Goal: Task Accomplishment & Management: Manage account settings

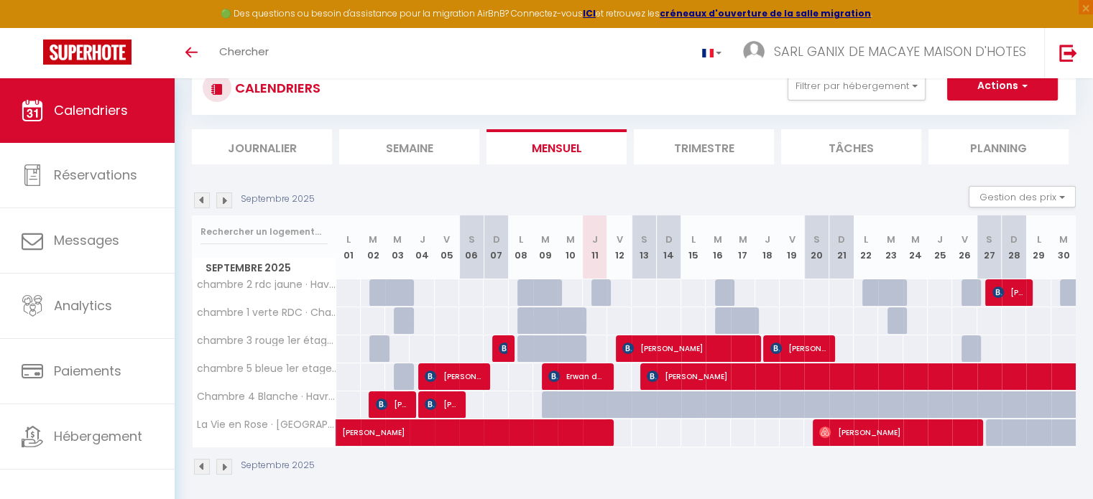
scroll to position [72, 0]
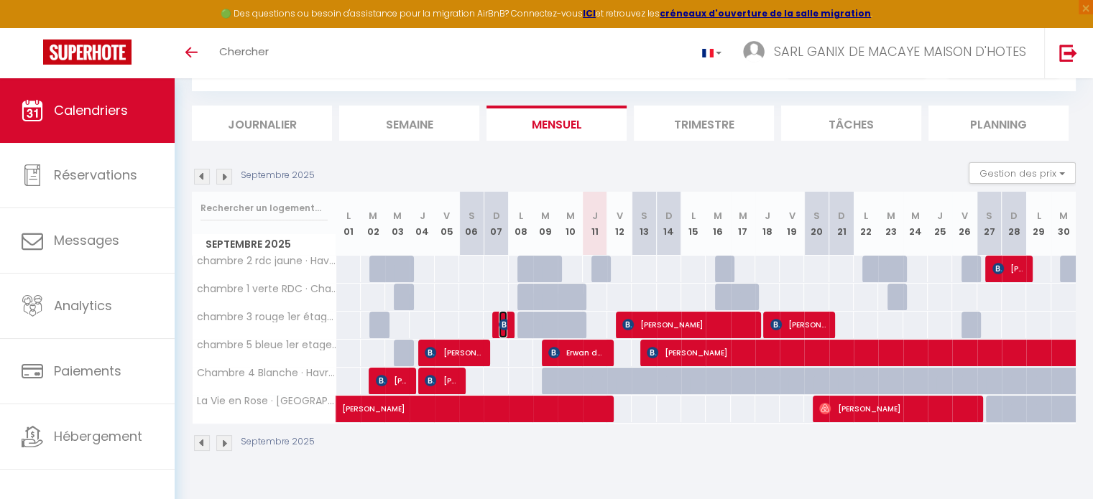
click at [502, 323] on img at bounding box center [504, 324] width 11 height 11
select select "OK"
select select "KO"
select select "0"
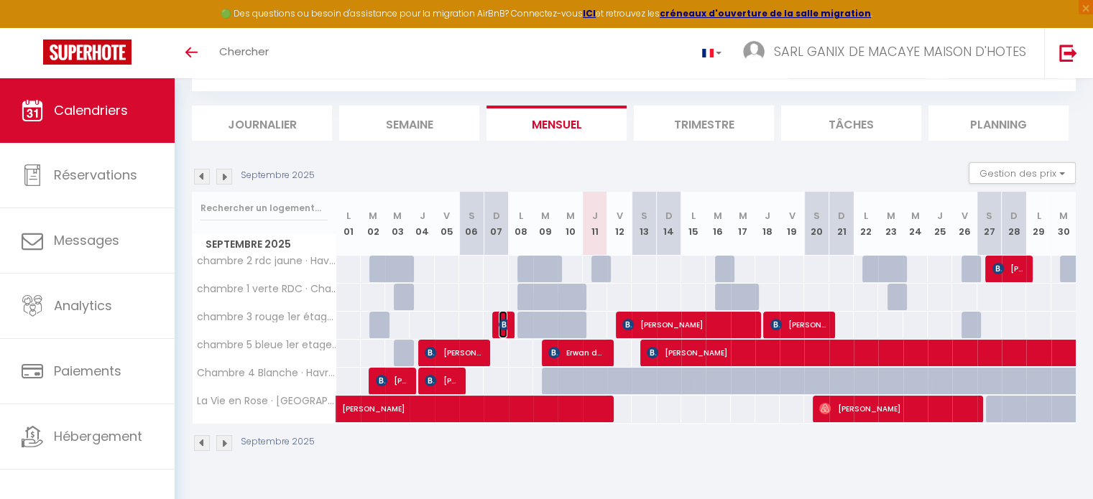
select select "1"
select select
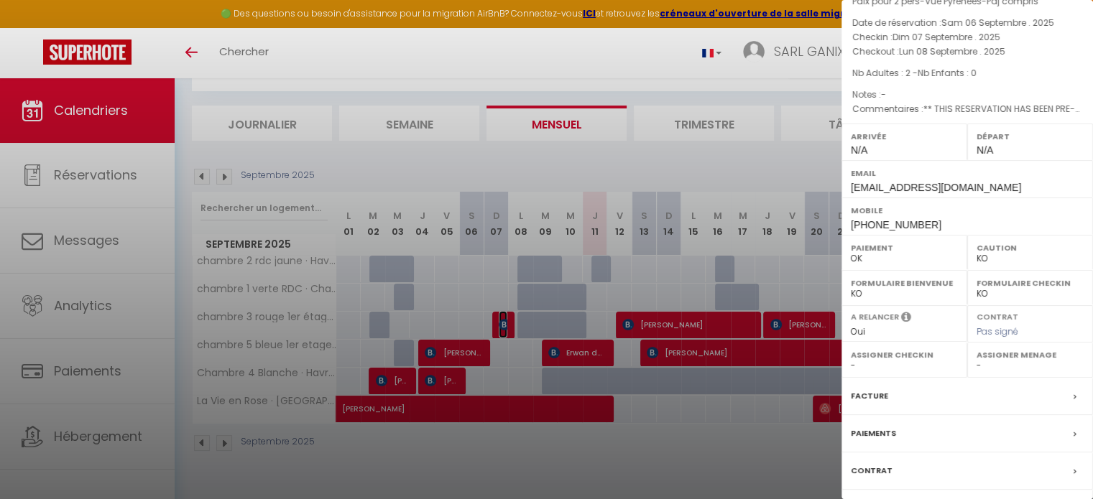
scroll to position [132, 0]
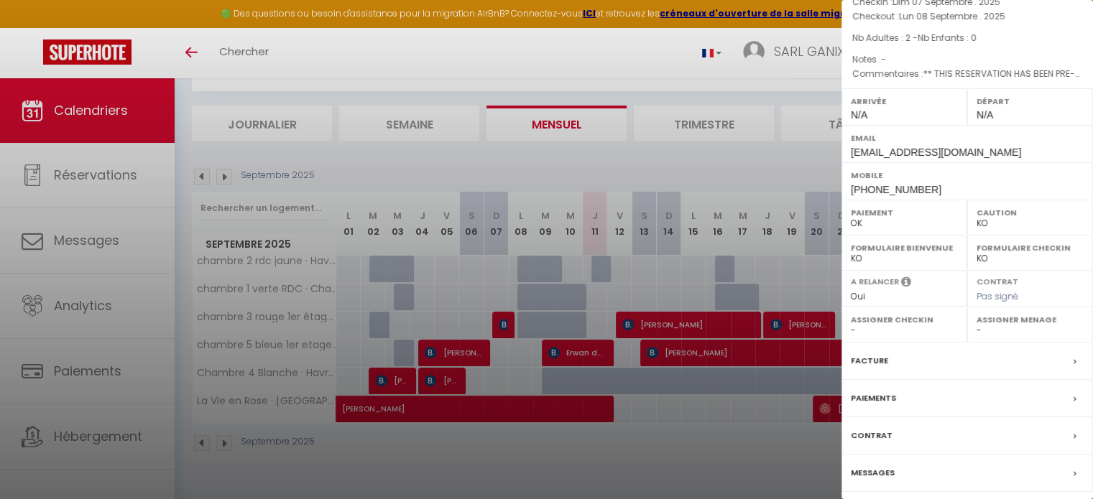
click at [880, 363] on label "Facture" at bounding box center [869, 361] width 37 height 15
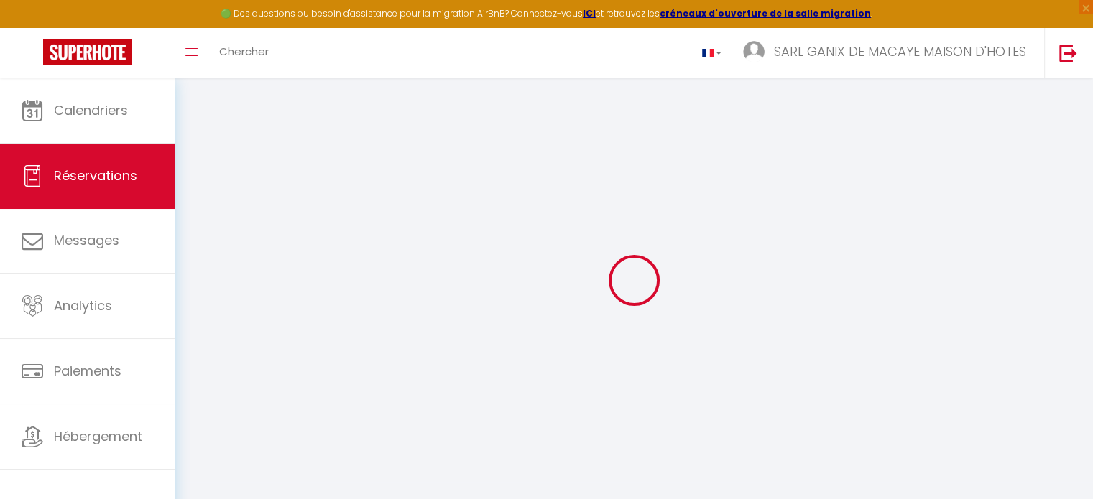
type input "[PERSON_NAME]"
type input "Lamarque"
type input "[EMAIL_ADDRESS][DOMAIN_NAME]"
type input "[PHONE_NUMBER]"
type input "[STREET_ADDRESS][PERSON_NAME]"
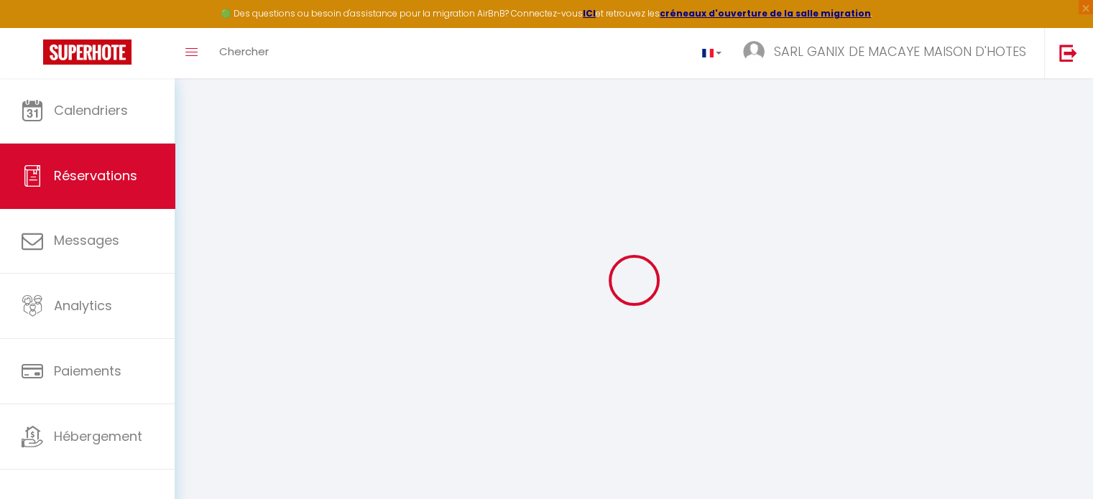
type input "BIARRITZ"
select select "FR"
type input "17.88"
type input "1.7"
select select "51725"
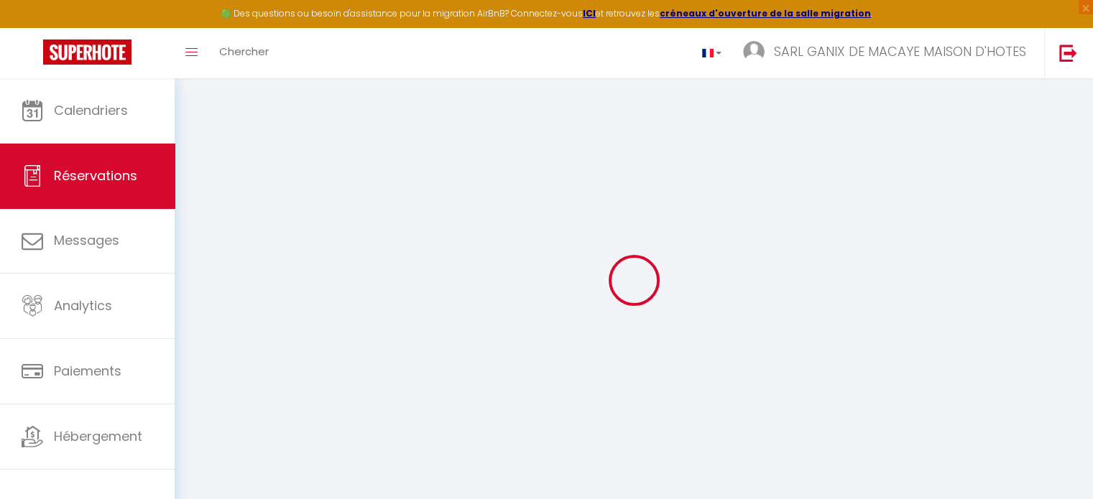
select select "1"
select select
type input "2"
select select "12"
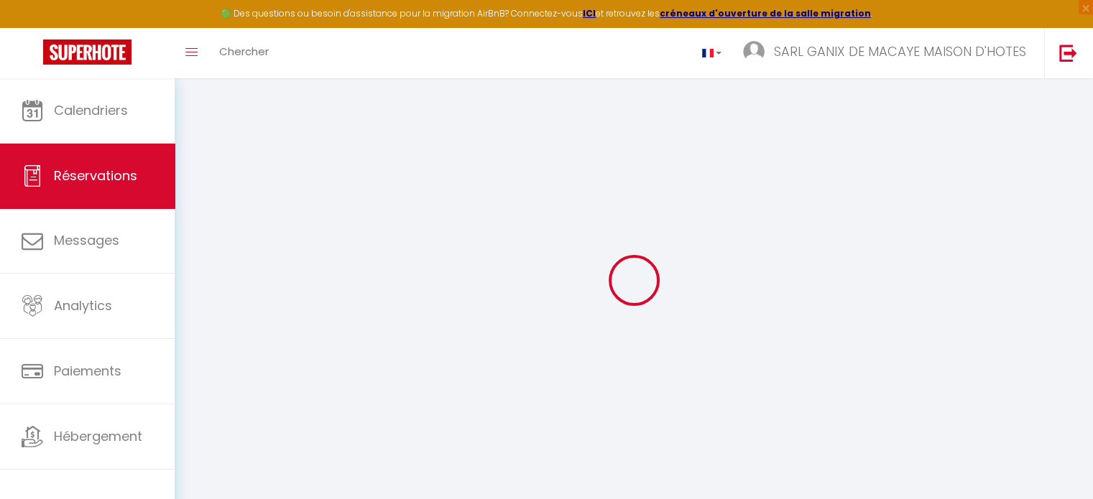
select select
type input "89.21"
checkbox input "false"
select select "2"
type input "0"
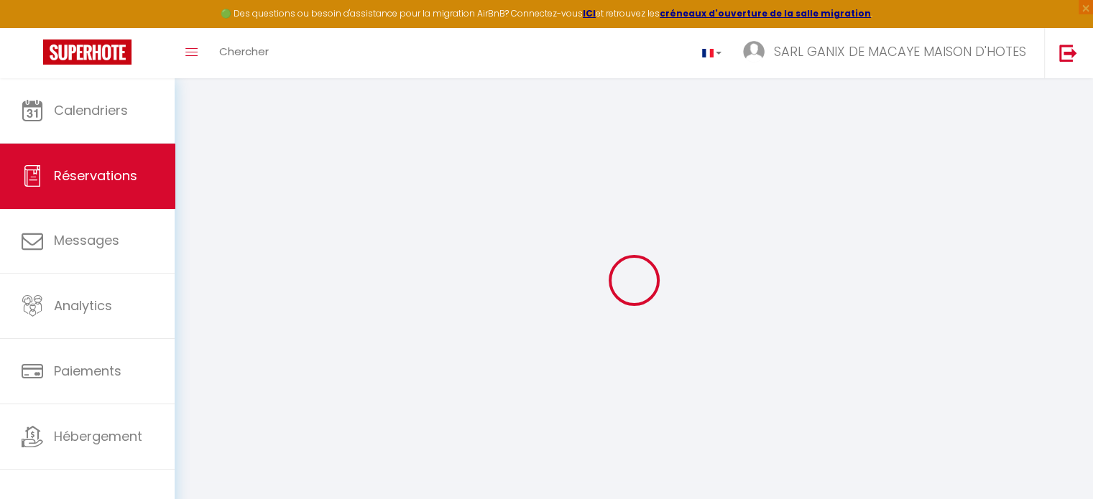
type input "0"
select select
select select "14"
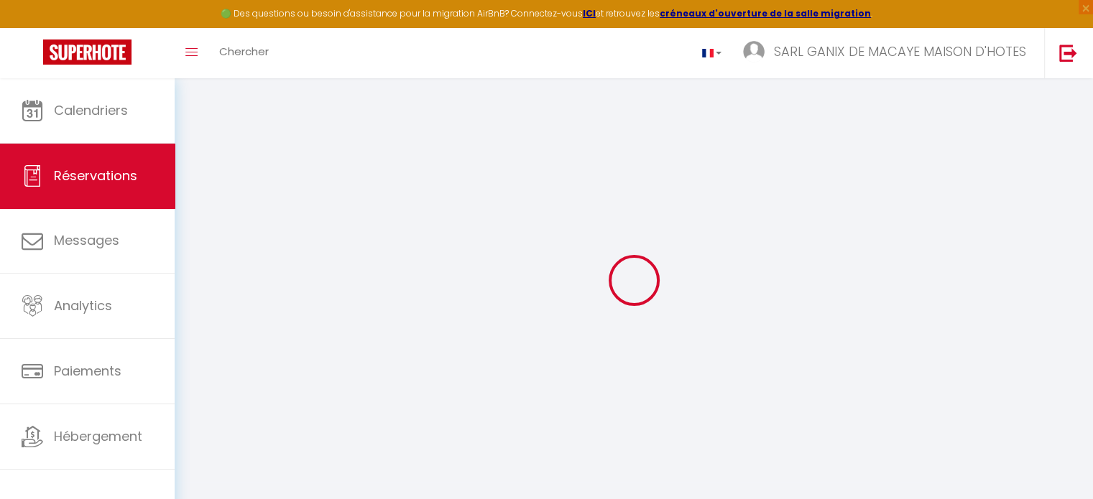
checkbox input "false"
select select
checkbox input "false"
select select
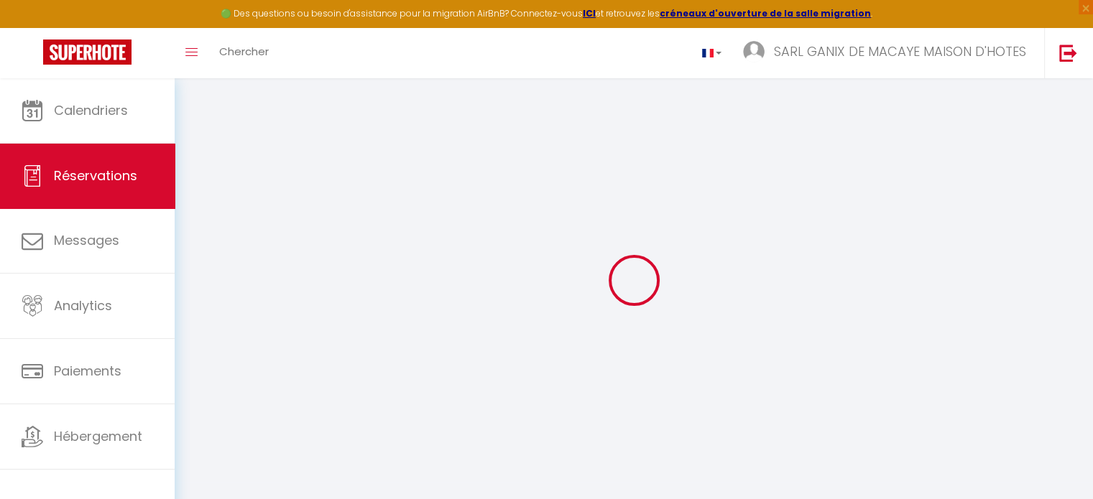
select select
checkbox input "false"
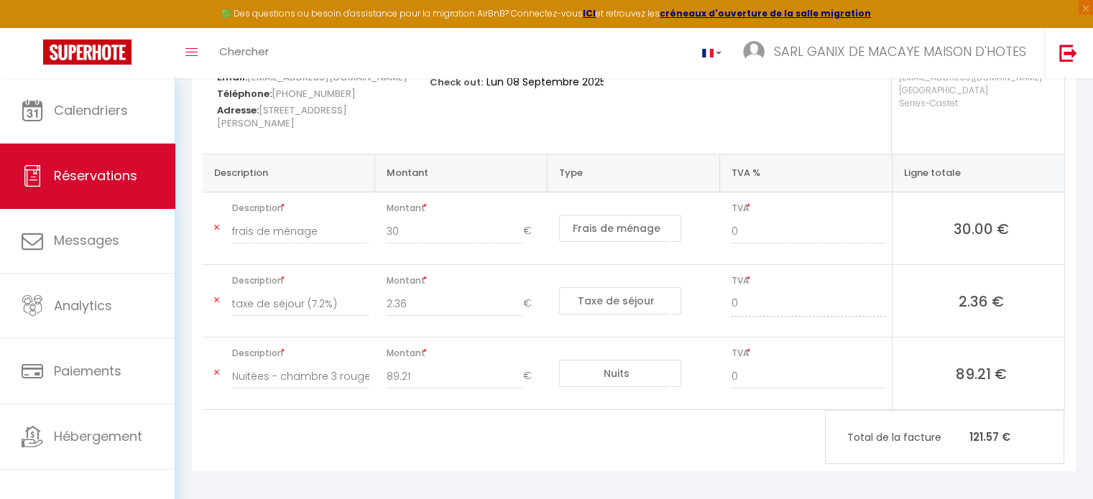
scroll to position [234, 0]
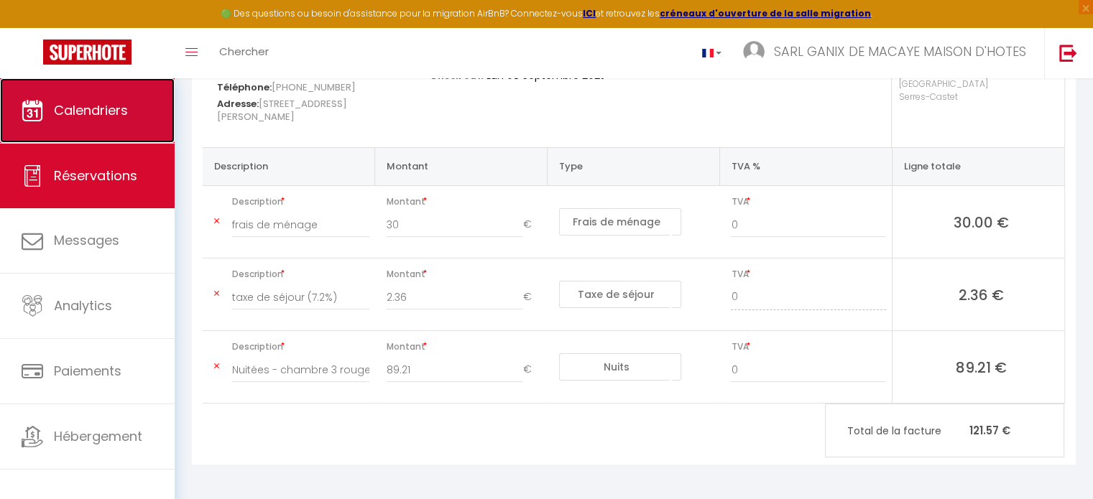
click at [110, 124] on link "Calendriers" at bounding box center [87, 110] width 175 height 65
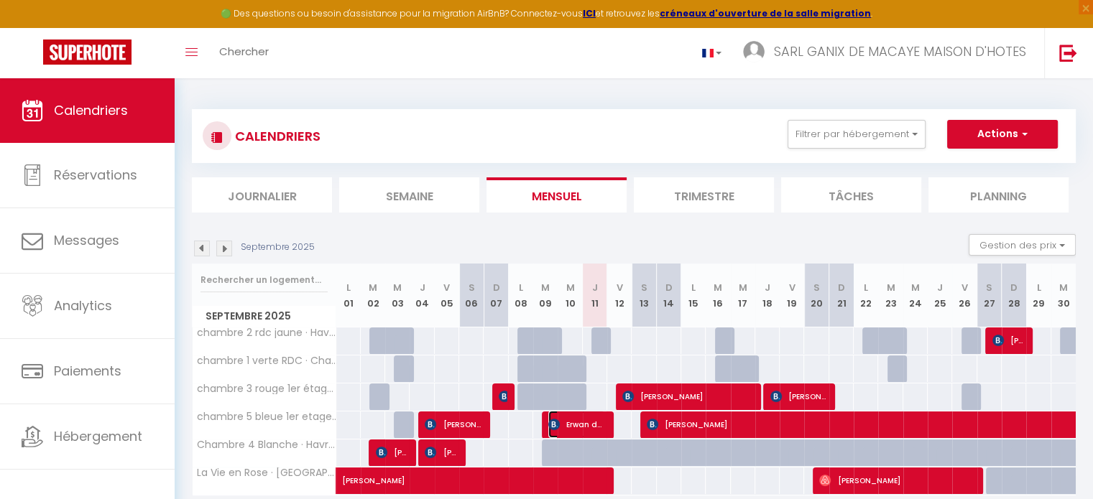
click at [587, 421] on span "Erwan de Penfentenyo" at bounding box center [576, 424] width 57 height 27
select select "OK"
select select "0"
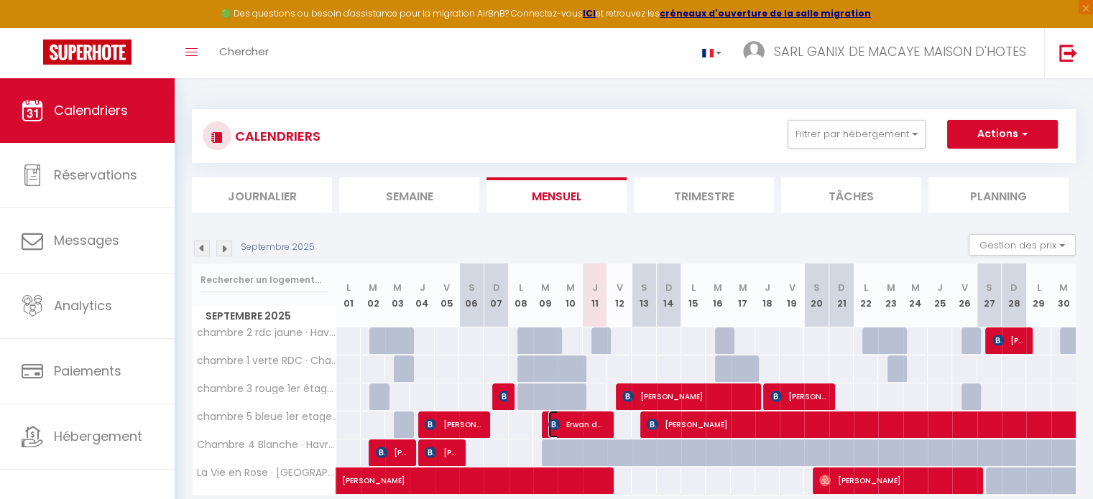
select select "1"
select select
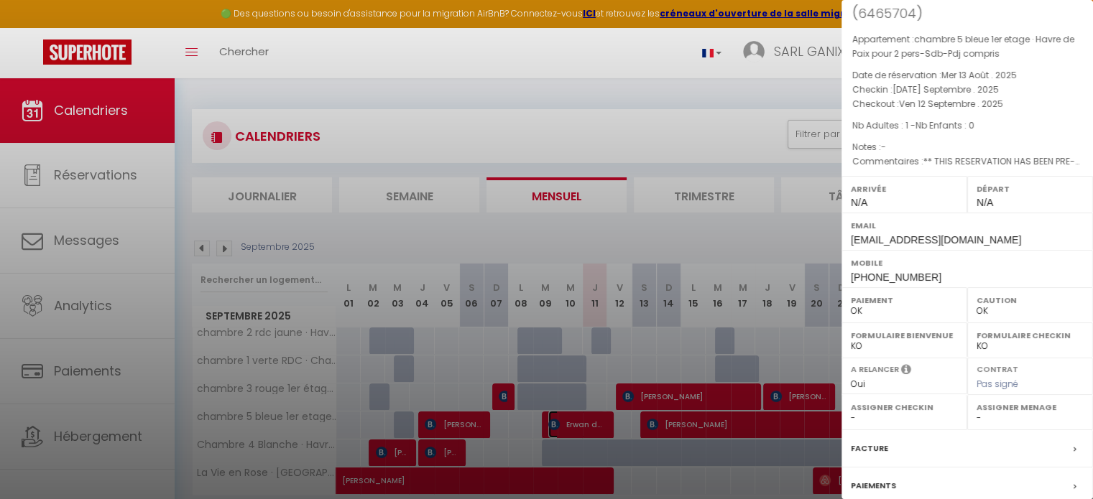
scroll to position [72, 0]
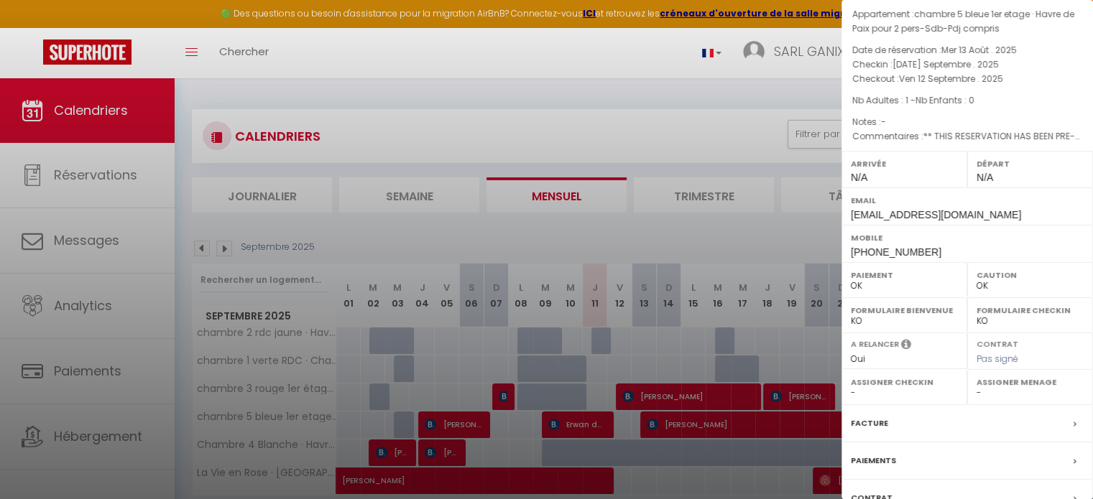
drag, startPoint x: 895, startPoint y: 424, endPoint x: 817, endPoint y: 368, distance: 96.3
click at [894, 424] on div "Facture" at bounding box center [966, 423] width 251 height 37
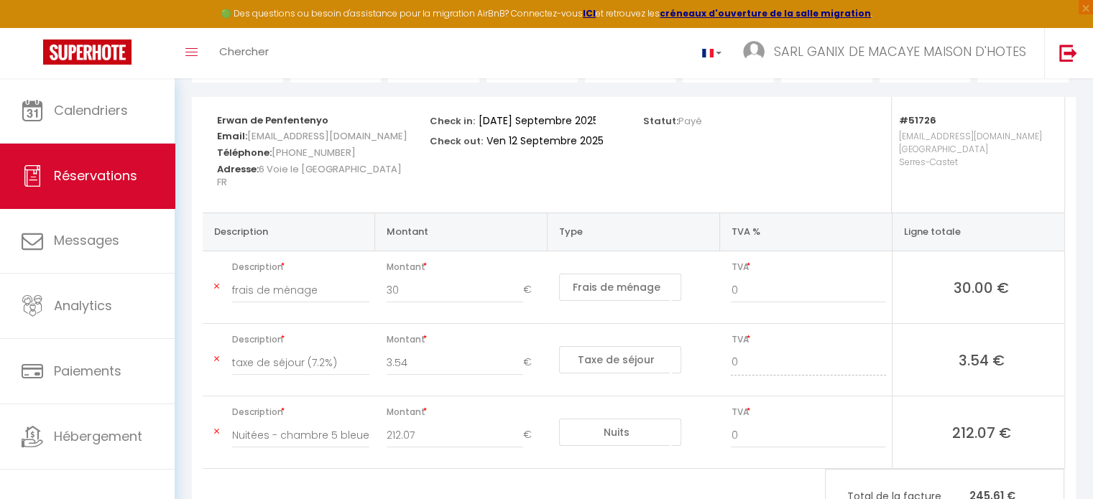
scroll to position [216, 0]
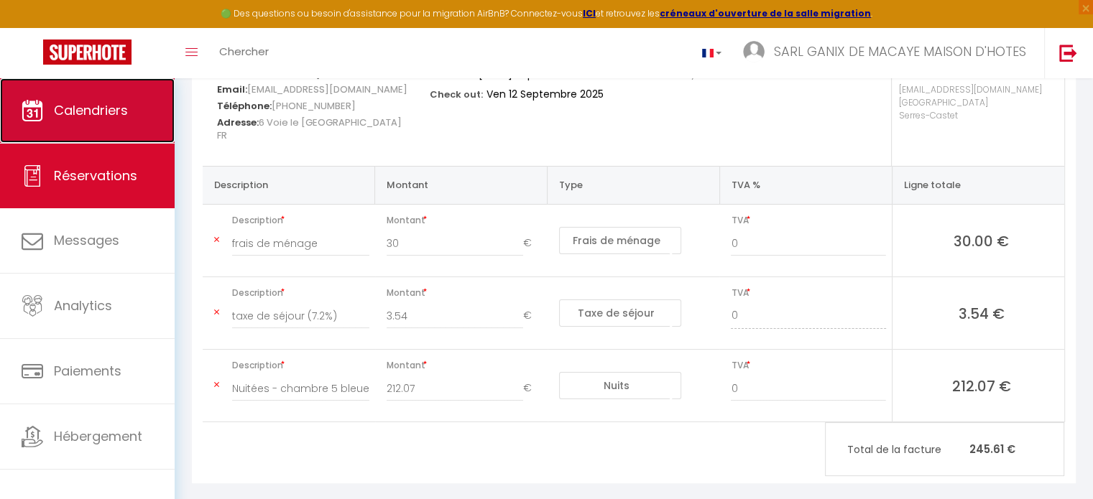
click at [118, 111] on span "Calendriers" at bounding box center [91, 110] width 74 height 18
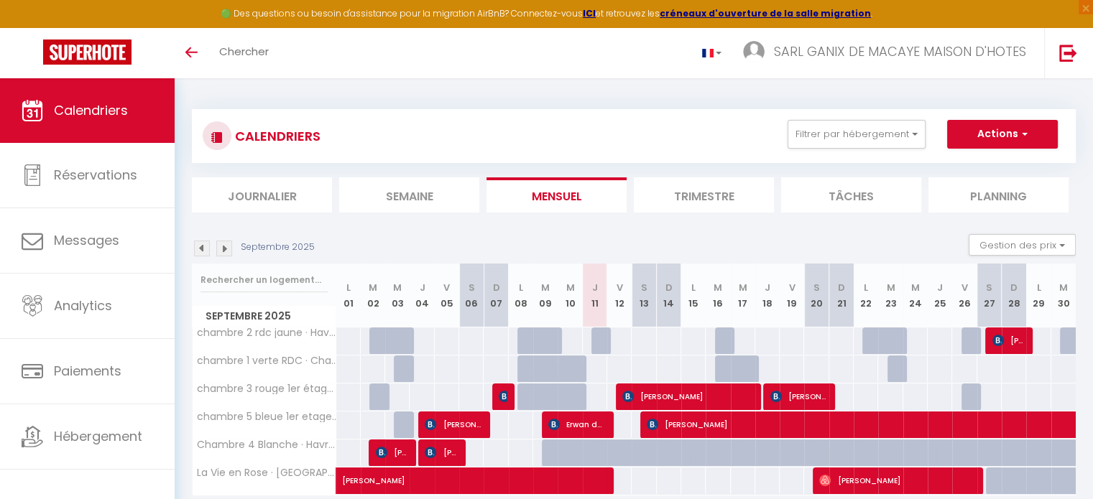
click at [222, 246] on img at bounding box center [224, 249] width 16 height 16
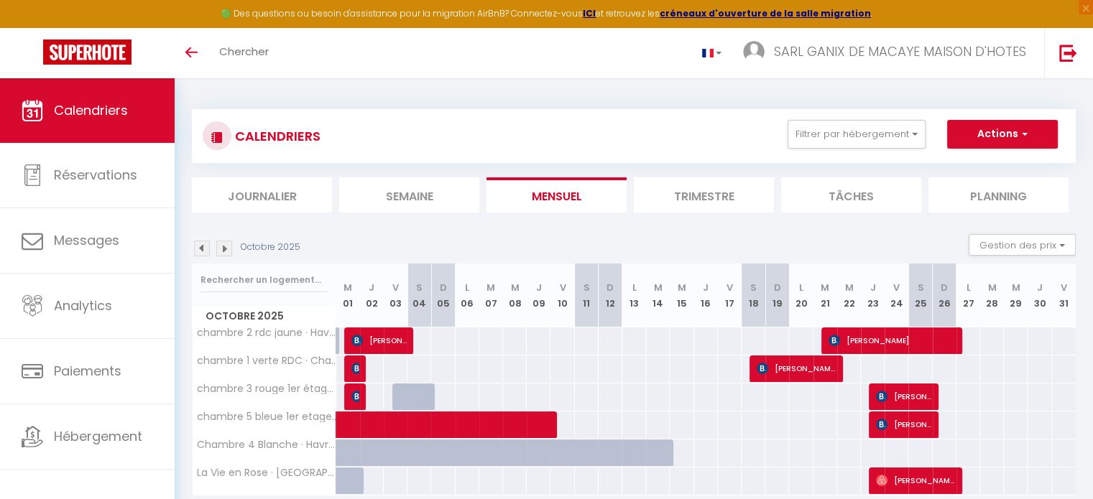
click at [206, 248] on img at bounding box center [202, 249] width 16 height 16
